Goal: Information Seeking & Learning: Find specific fact

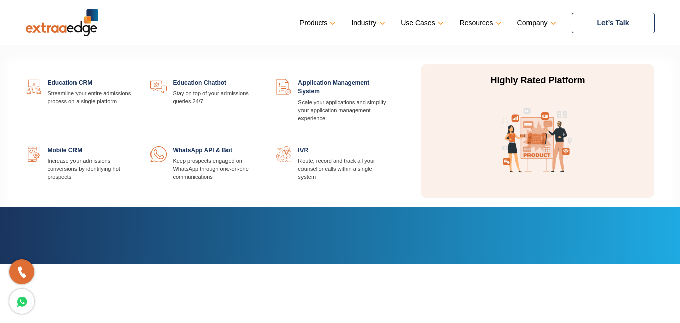
click at [320, 21] on link "Products" at bounding box center [316, 23] width 34 height 15
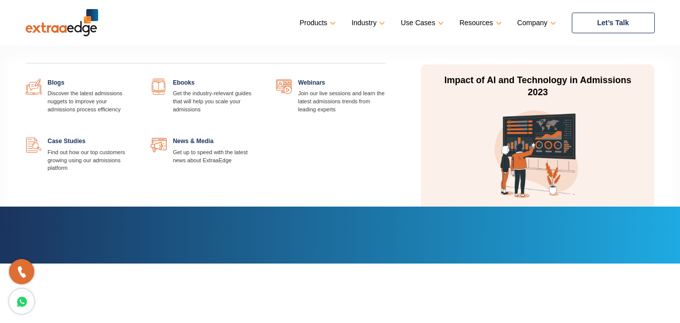
click at [366, 20] on link "Industry" at bounding box center [367, 23] width 32 height 15
click at [432, 27] on link "Use Cases" at bounding box center [421, 23] width 41 height 15
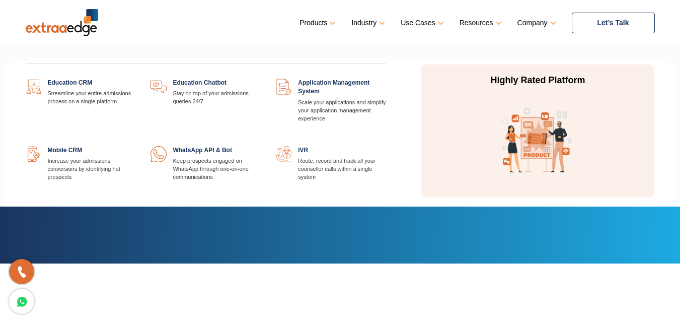
click at [326, 20] on link "Products" at bounding box center [316, 23] width 34 height 15
click at [320, 21] on link "Products" at bounding box center [316, 23] width 34 height 15
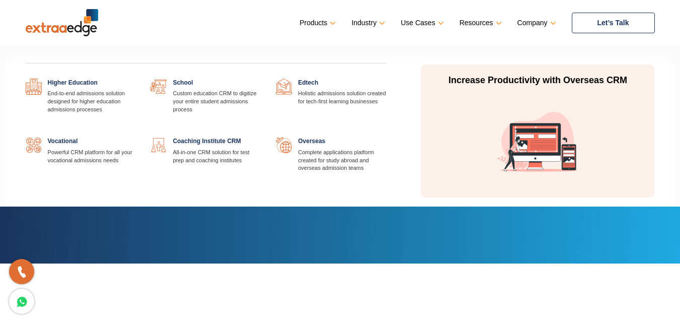
click at [368, 20] on link "Industry" at bounding box center [367, 23] width 32 height 15
click at [368, 19] on link "Industry" at bounding box center [367, 23] width 32 height 15
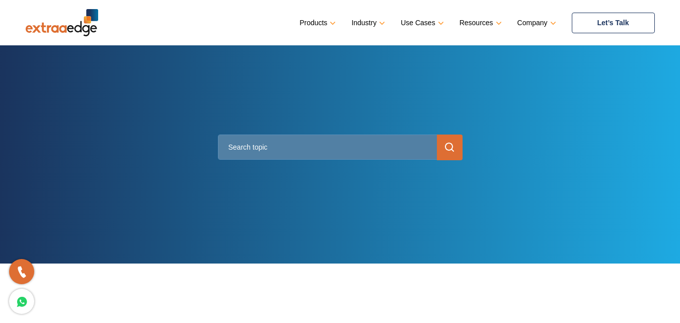
click at [534, 15] on ul "Products Education CRM Streamline your entire admissions process on a single pl…" at bounding box center [476, 23] width 355 height 21
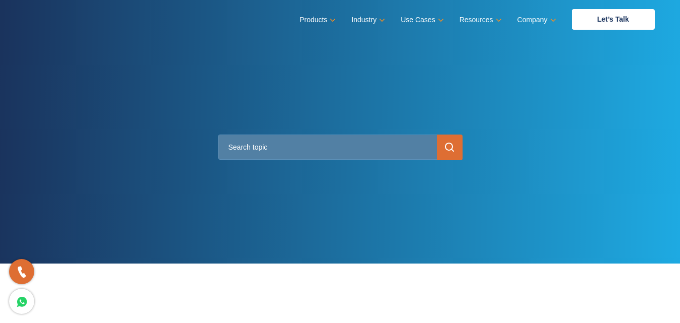
click at [290, 150] on input "text" at bounding box center [340, 146] width 245 height 25
type input "winrar"
click at [440, 153] on input "submit" at bounding box center [450, 147] width 26 height 26
